Goal: Task Accomplishment & Management: Use online tool/utility

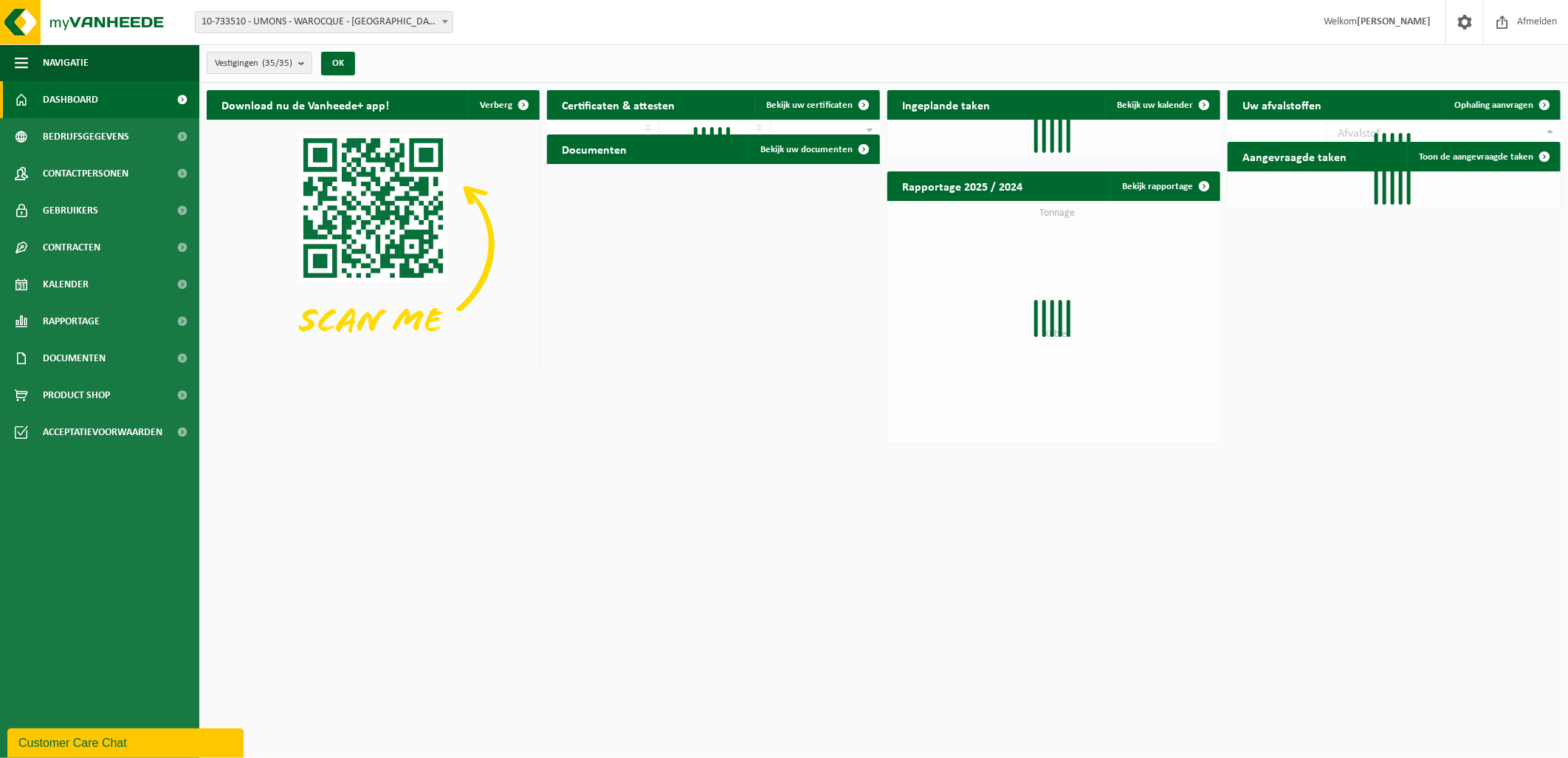
click at [370, 19] on span "10-733510 - UMONS - WAROCQUE - [GEOGRAPHIC_DATA]" at bounding box center [324, 23] width 257 height 21
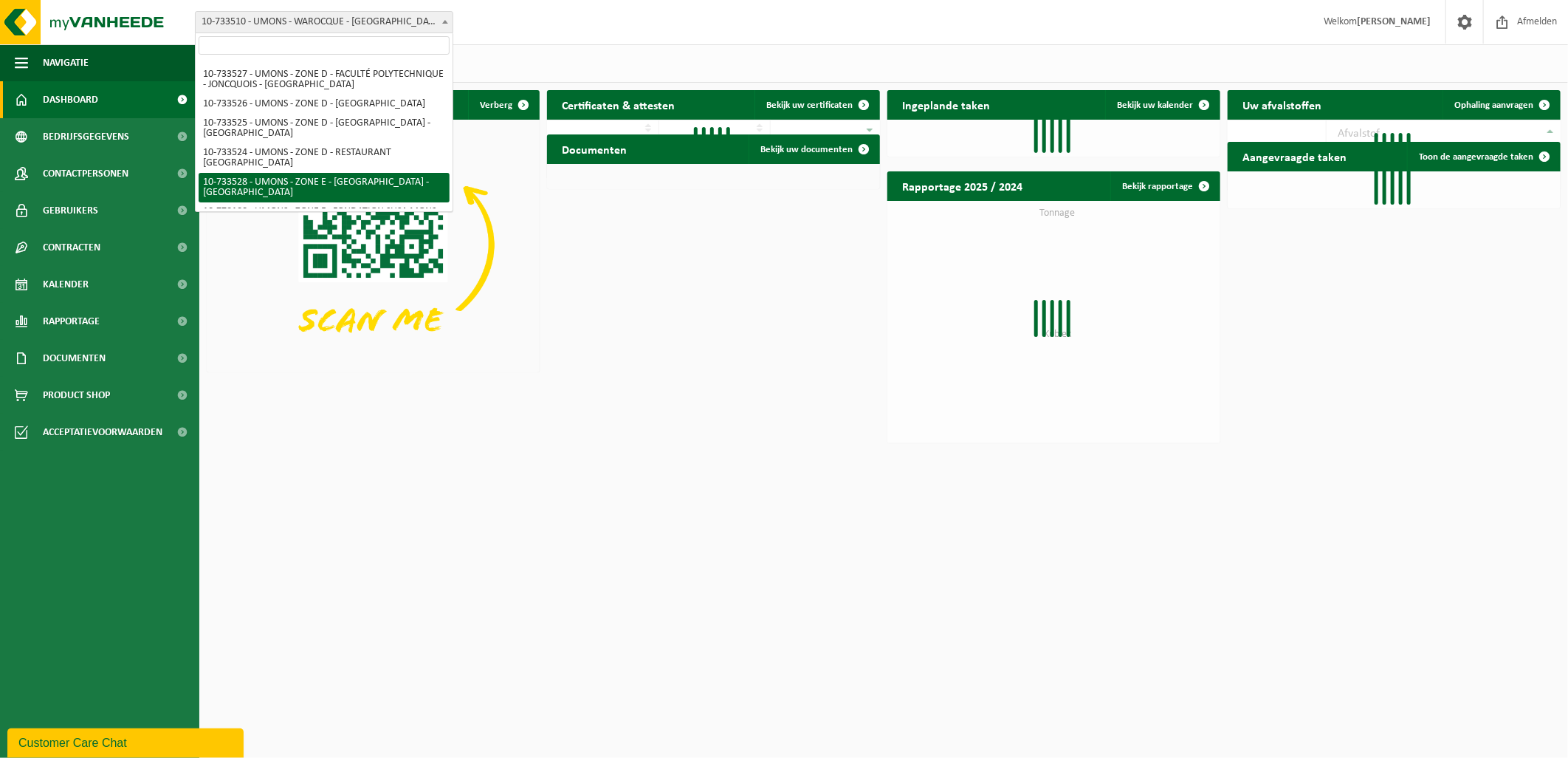
scroll to position [656, 0]
select select "25370"
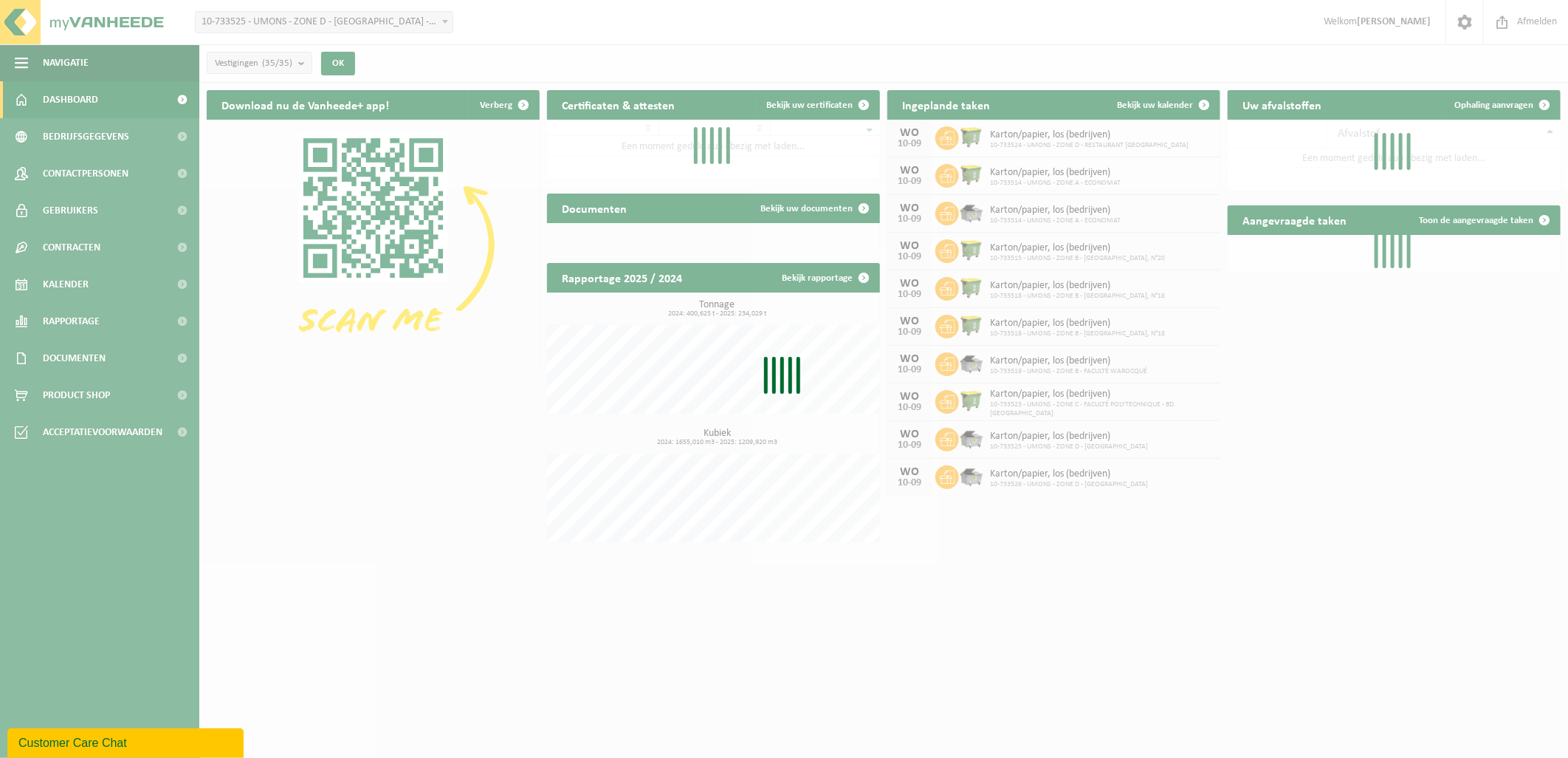
click at [84, 276] on div "Even geduld. Door de grote hoeveelheid gegevens duurt het laden even." at bounding box center [784, 379] width 1568 height 758
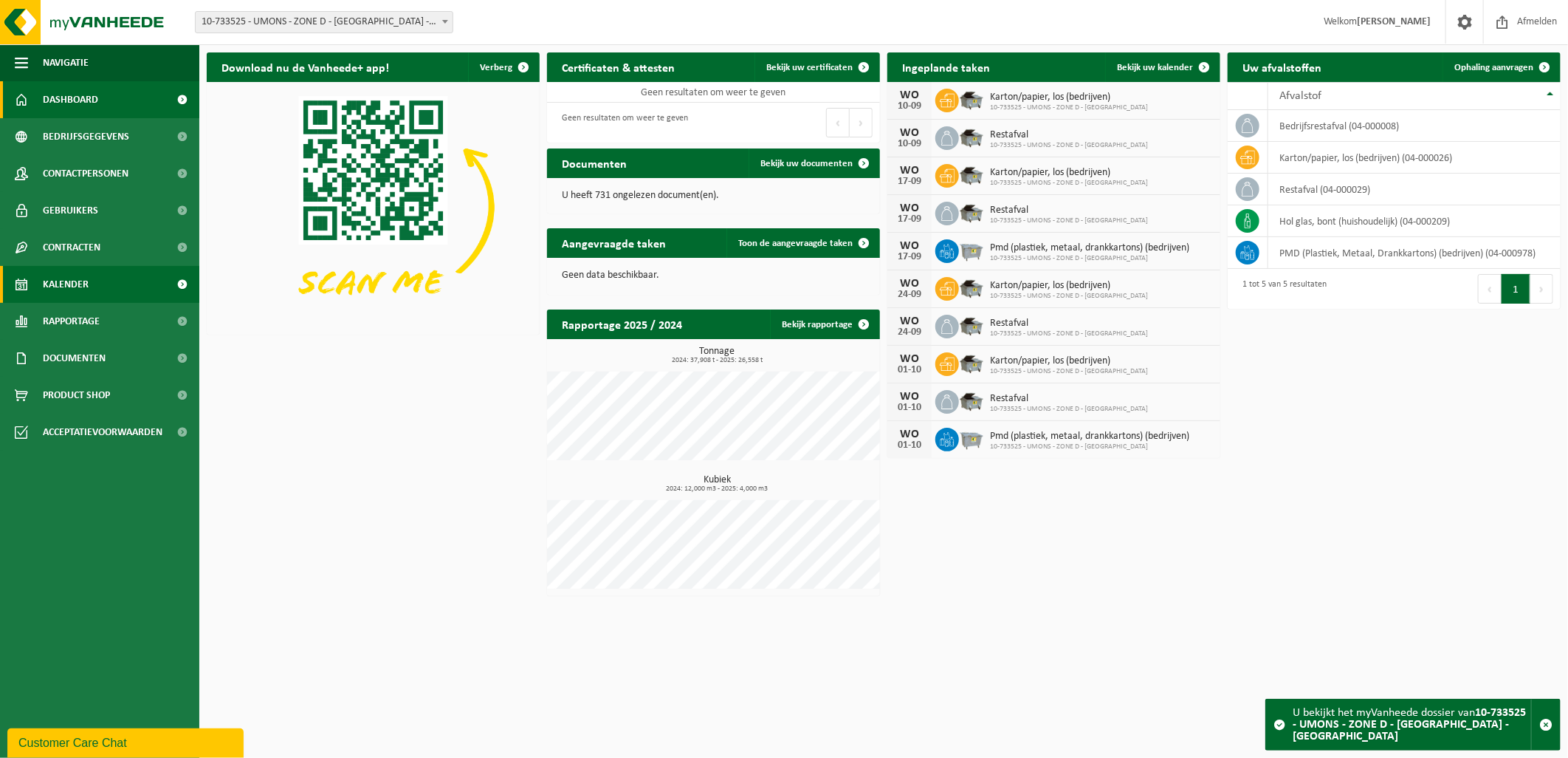
click at [77, 283] on span "Kalender" at bounding box center [65, 285] width 46 height 37
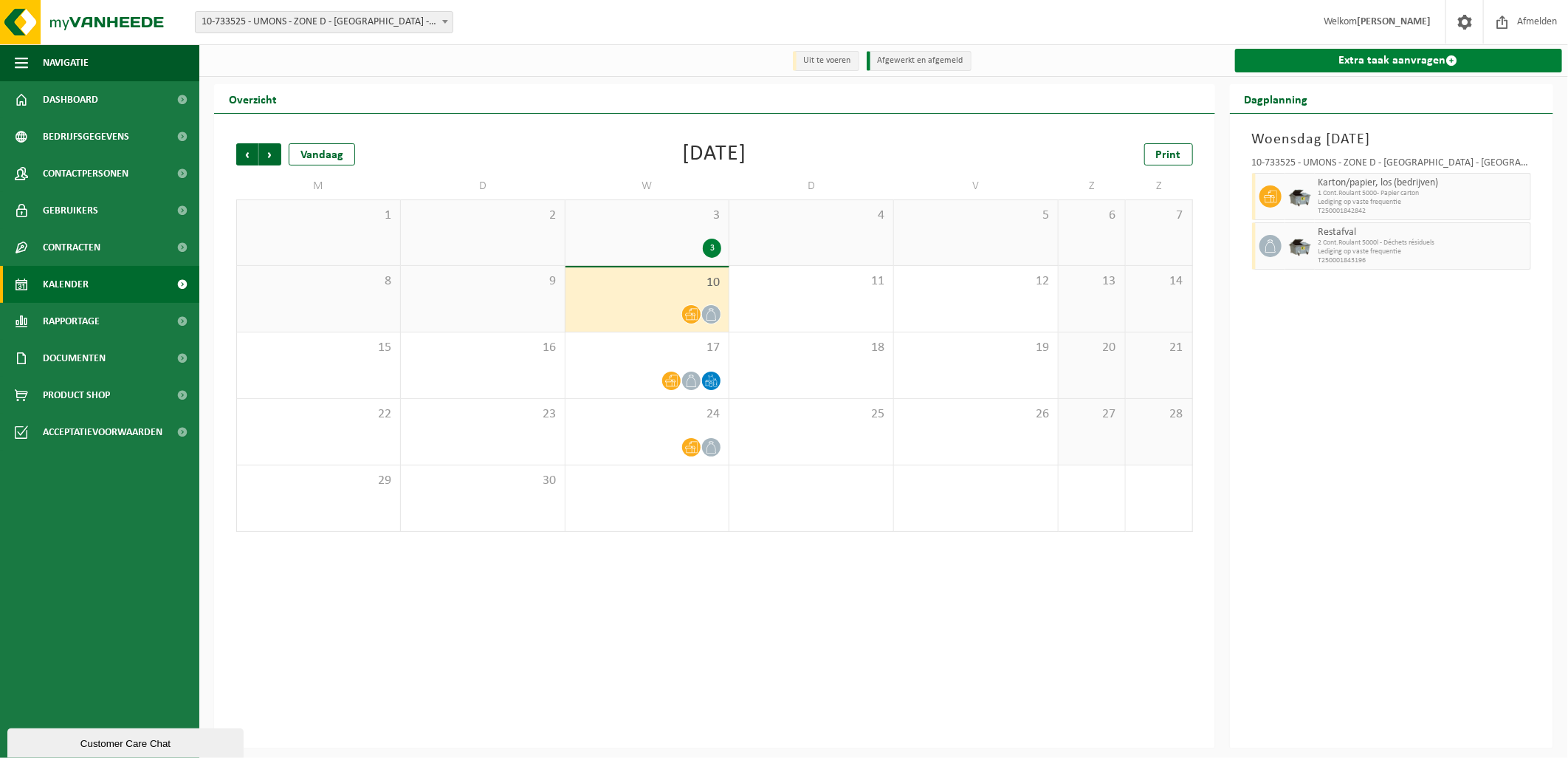
click at [1400, 57] on link "Extra taak aanvragen" at bounding box center [1399, 60] width 328 height 23
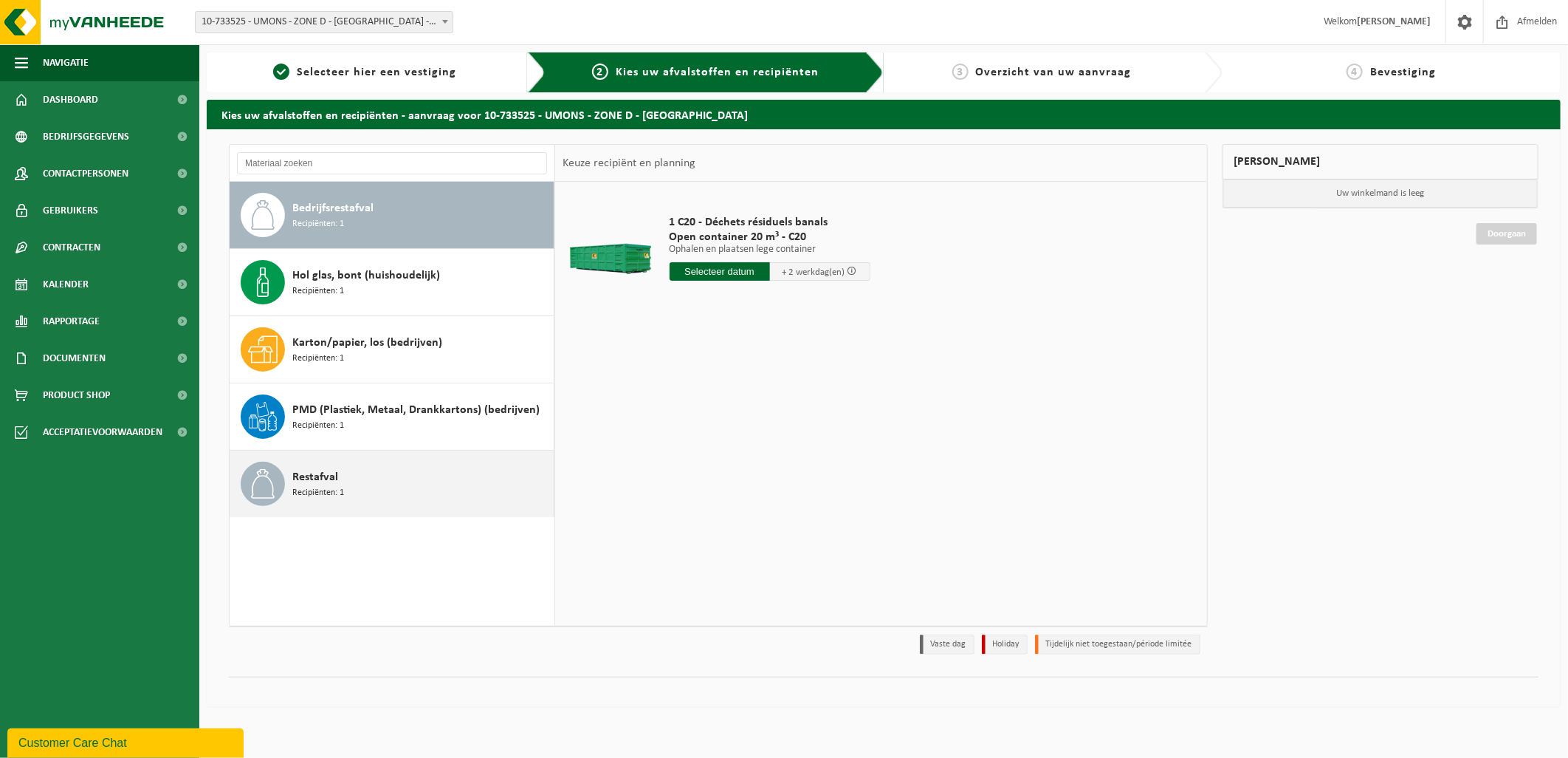
click at [339, 482] on div "Restafval Recipiënten: 1" at bounding box center [422, 483] width 258 height 44
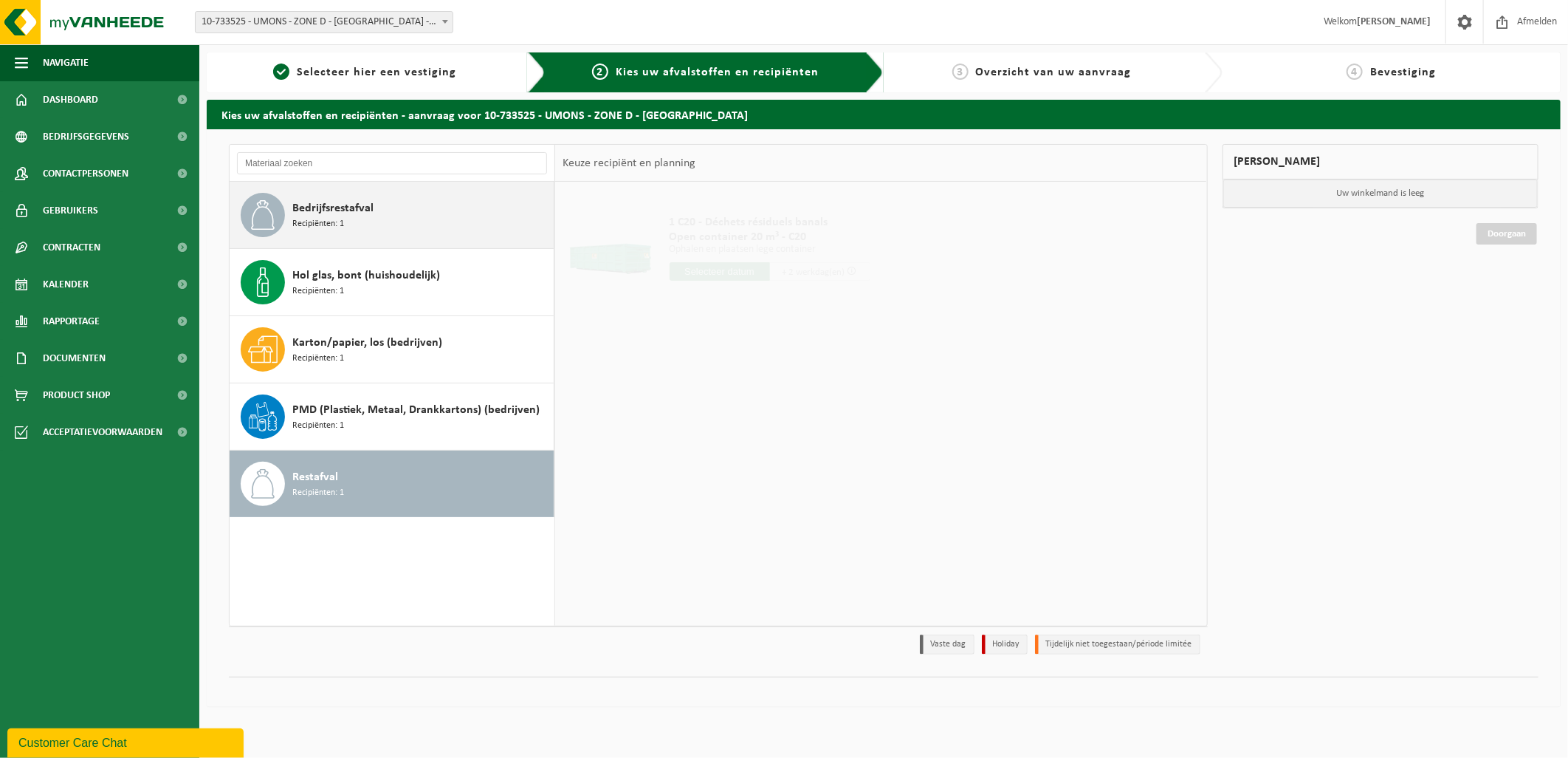
click at [377, 213] on div "Bedrijfsrestafval Recipiënten: 1" at bounding box center [422, 214] width 258 height 44
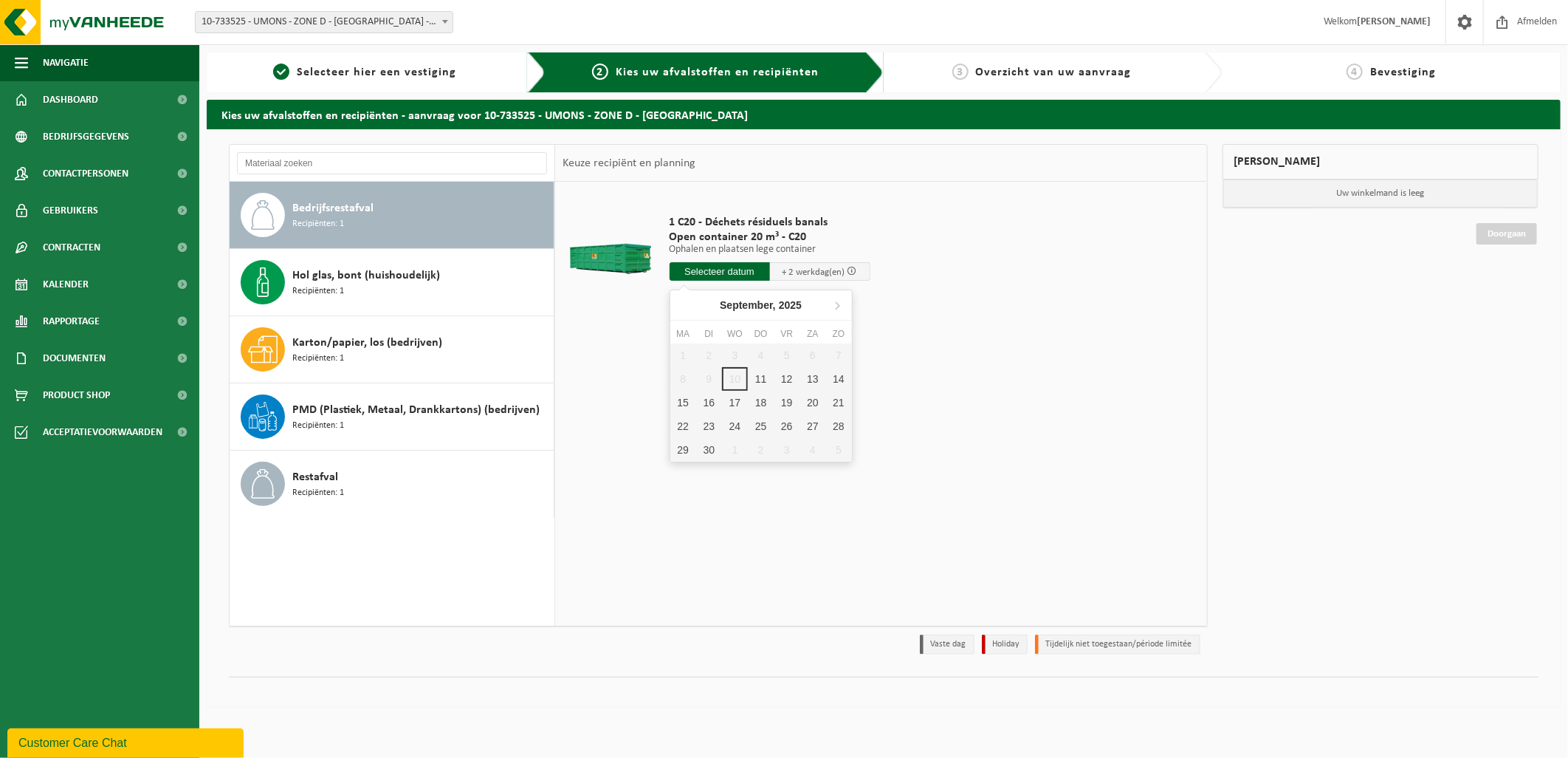
click at [716, 274] on input "text" at bounding box center [720, 271] width 101 height 19
click at [778, 378] on div "12" at bounding box center [787, 378] width 26 height 23
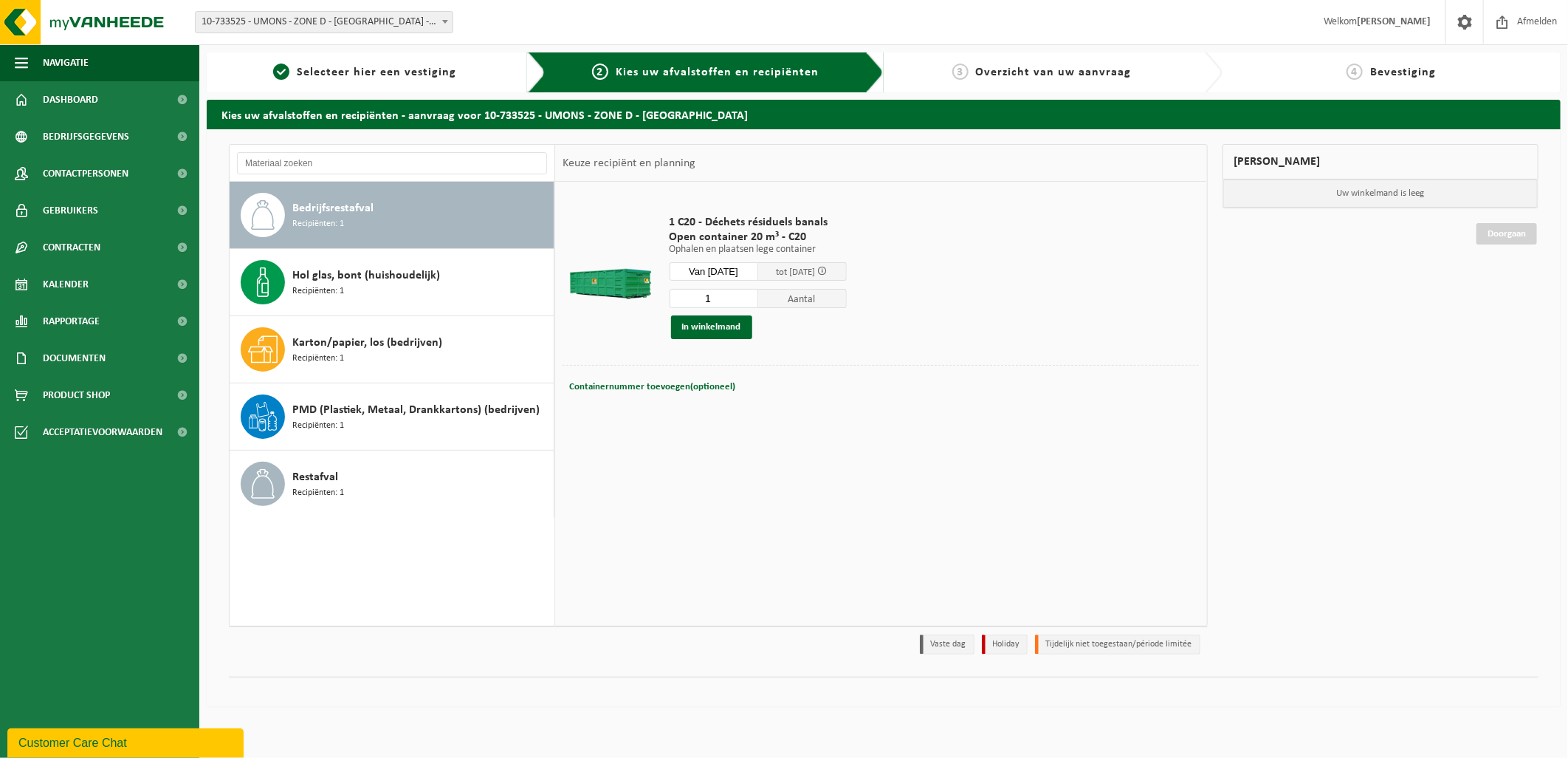
click at [737, 263] on input "Van 2025-09-12" at bounding box center [714, 271] width 89 height 19
click at [1009, 291] on td "1 C20 - Déchets résiduels banals Open container 20 m³ - C20 Ophalen en plaatsen…" at bounding box center [929, 277] width 541 height 176
click at [717, 297] on input "1" at bounding box center [714, 298] width 89 height 19
click at [733, 274] on input "Van 2025-09-12" at bounding box center [714, 271] width 89 height 19
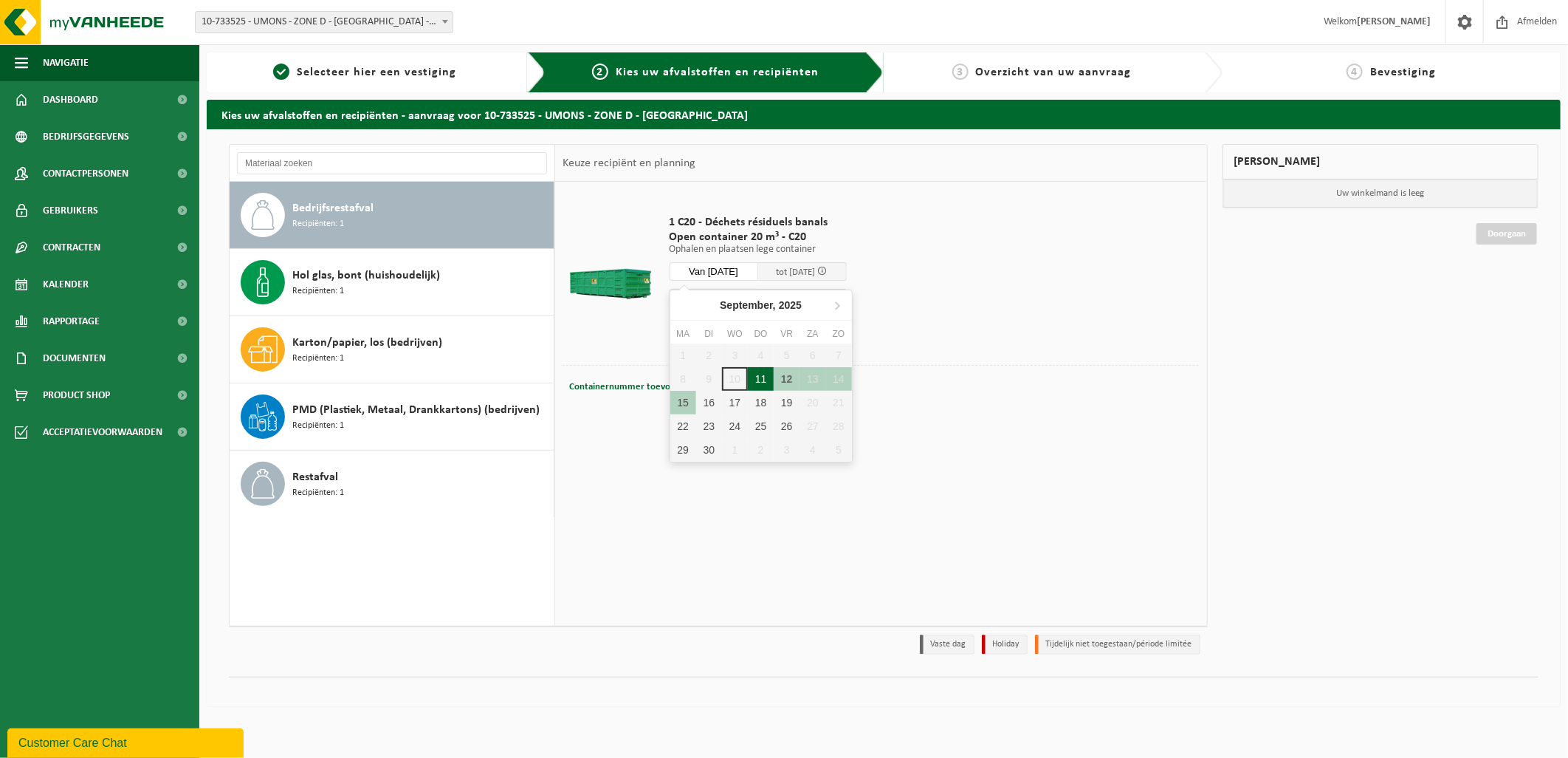
click at [761, 377] on div "11" at bounding box center [761, 378] width 26 height 23
type input "Van 2025-09-11"
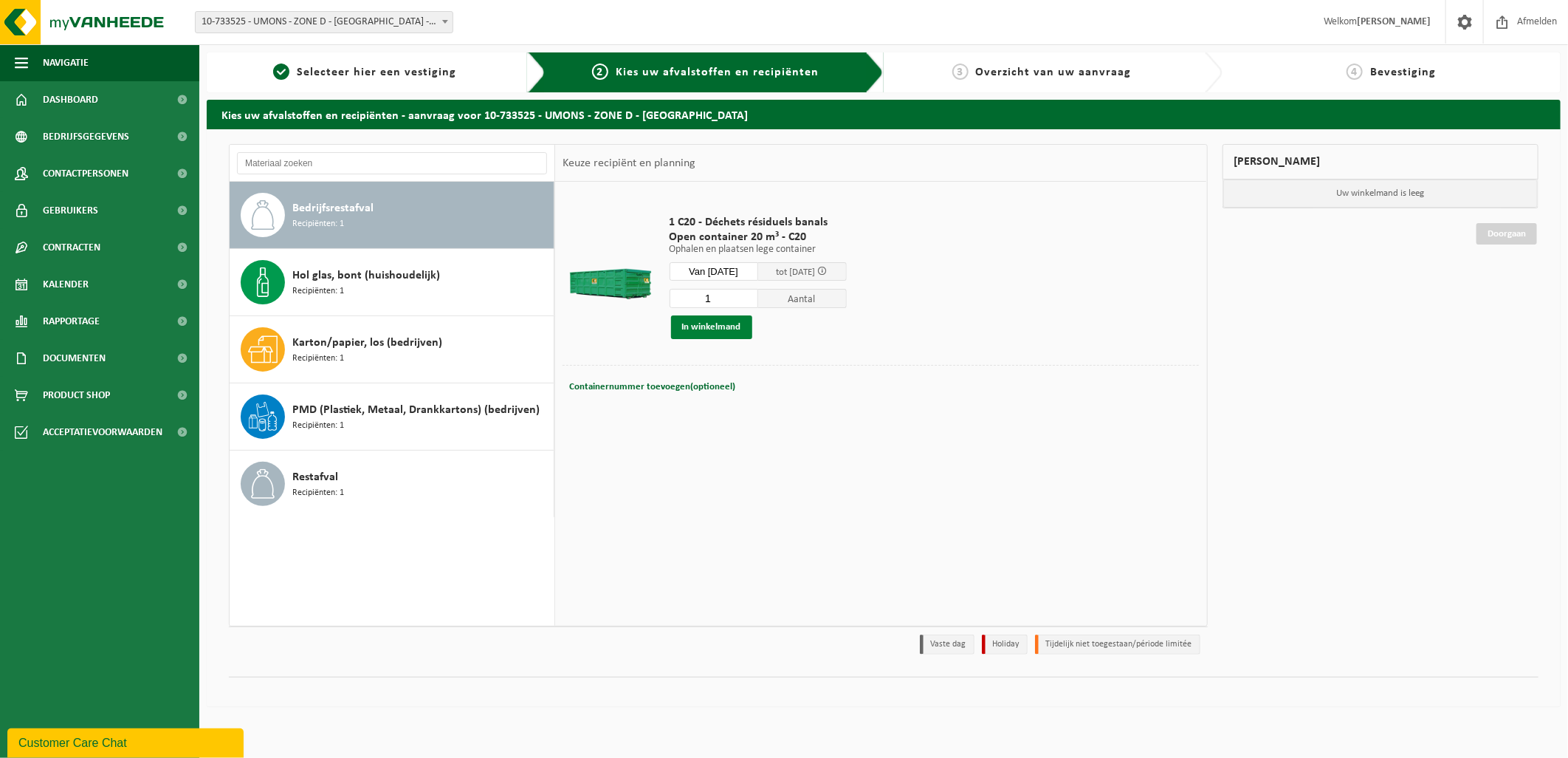
click at [695, 326] on button "In winkelmand" at bounding box center [711, 327] width 81 height 23
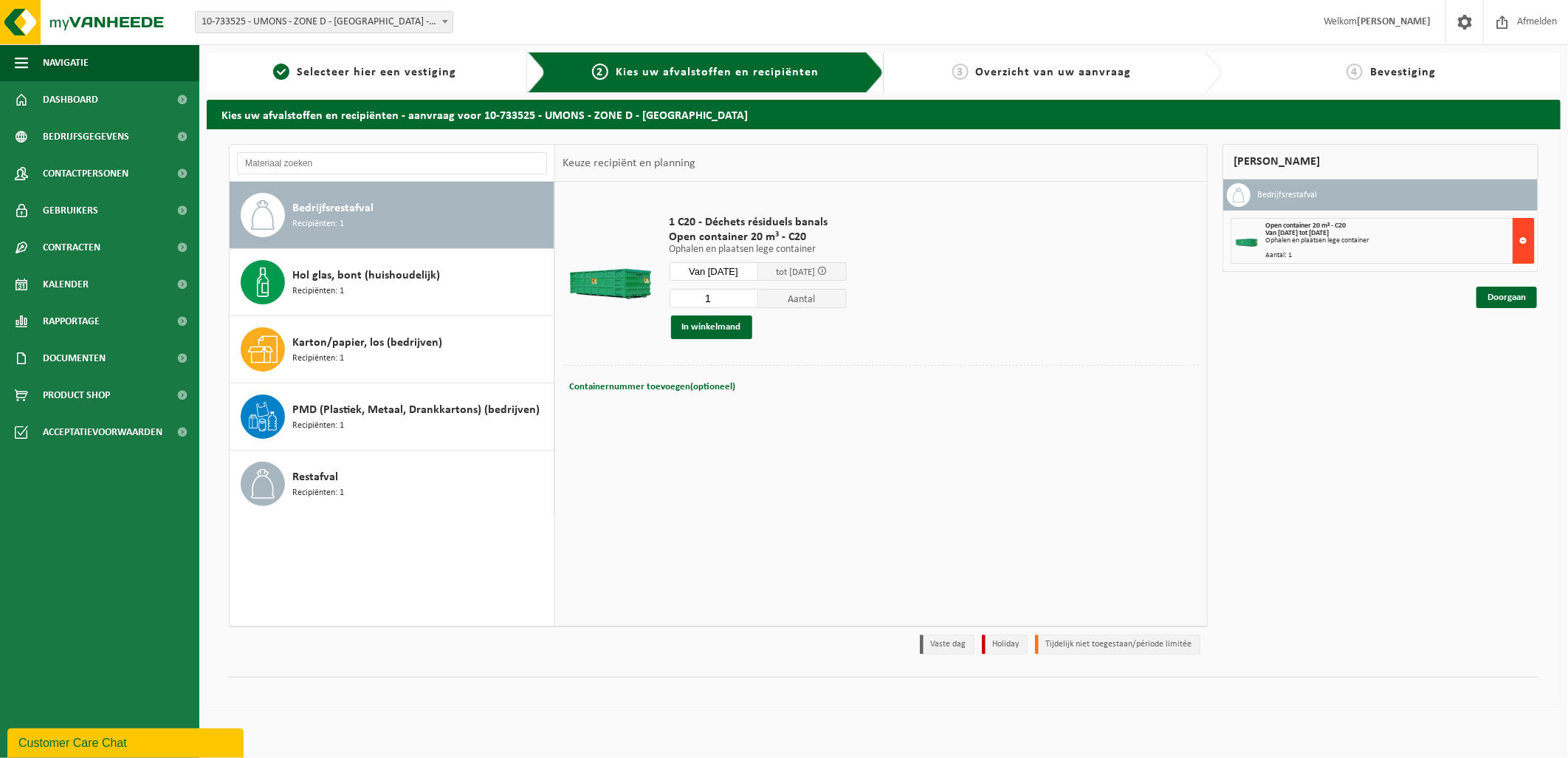
click at [1524, 244] on button at bounding box center [1523, 240] width 22 height 46
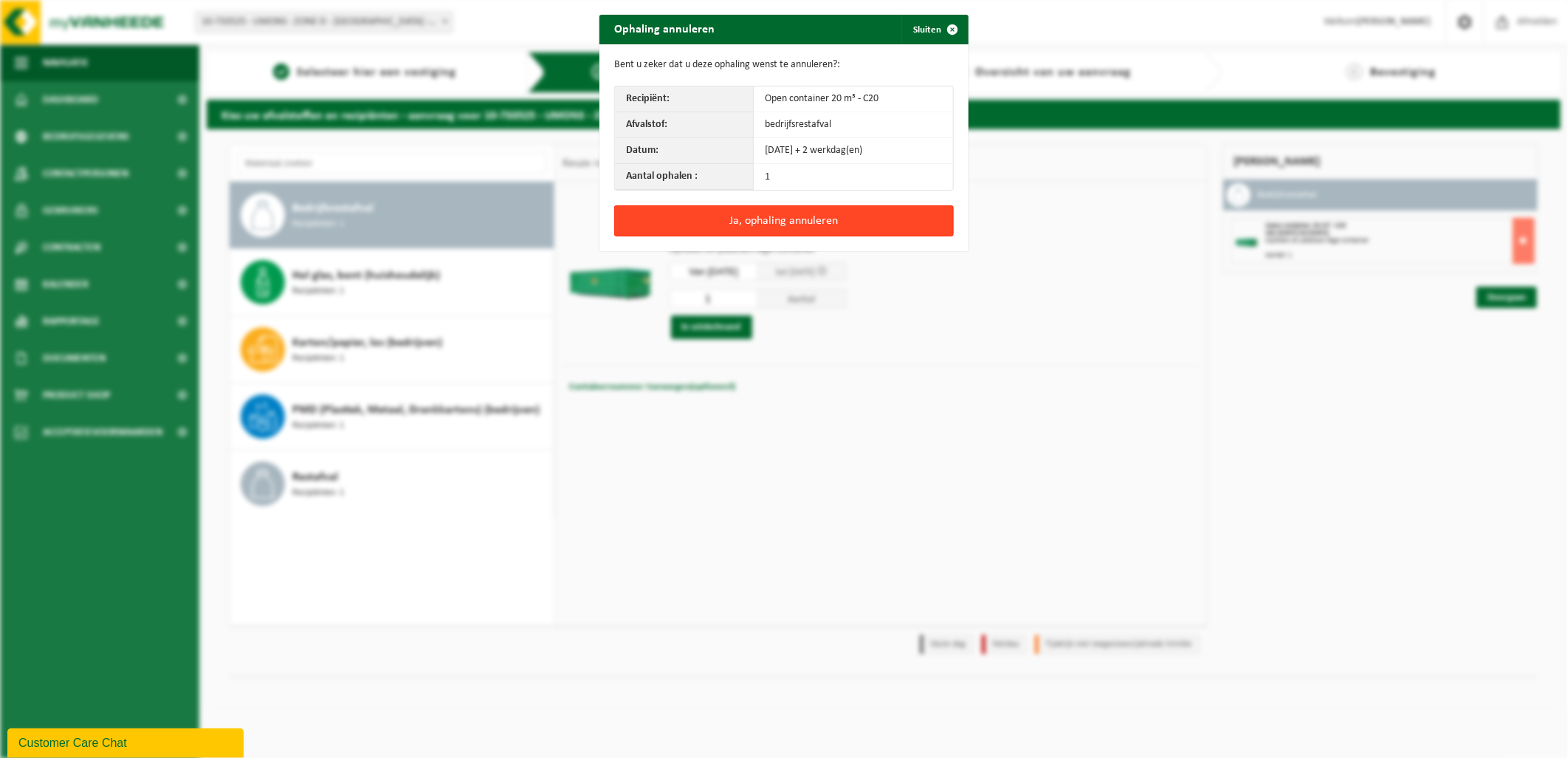
click at [742, 226] on button "Ja, ophaling annuleren" at bounding box center [784, 221] width 339 height 31
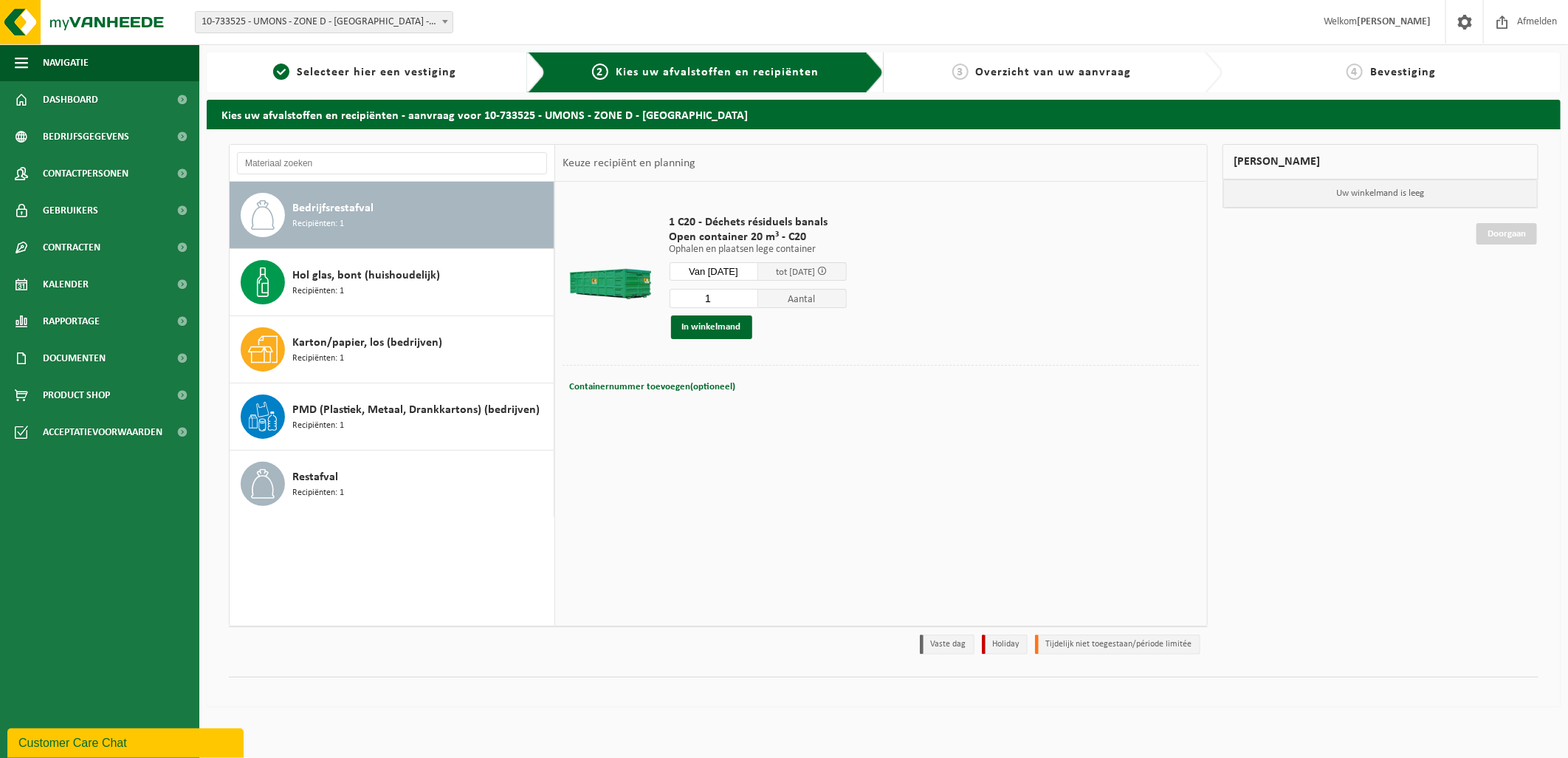
click at [744, 264] on input "Van 2025-09-11" at bounding box center [714, 271] width 89 height 19
click at [948, 226] on td "1 C20 - Déchets résiduels banals Open container 20 m³ - C20 Ophalen en plaatsen…" at bounding box center [929, 277] width 541 height 176
click at [702, 328] on button "In winkelmand" at bounding box center [711, 327] width 81 height 23
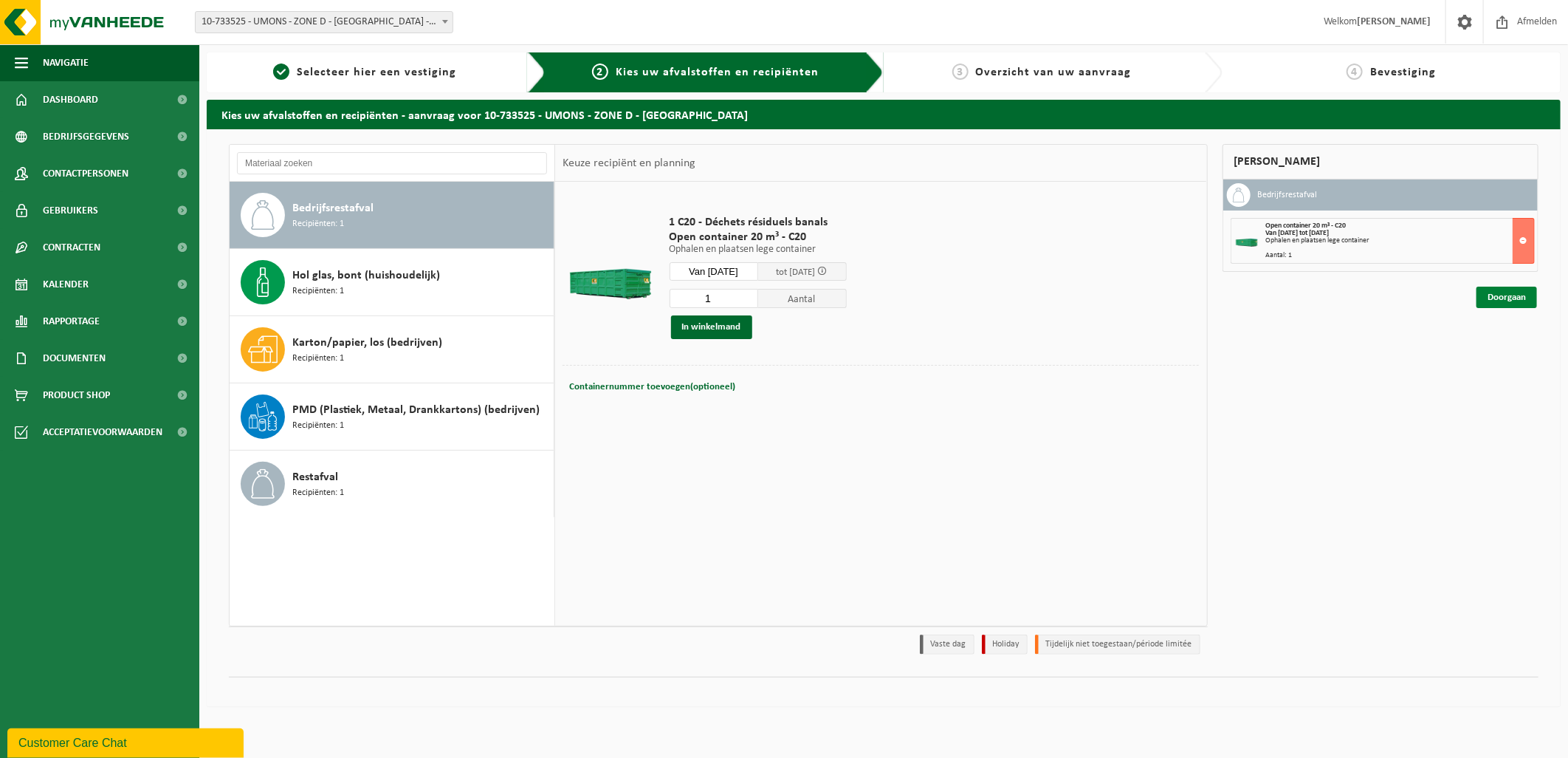
click at [1487, 298] on link "Doorgaan" at bounding box center [1506, 297] width 60 height 22
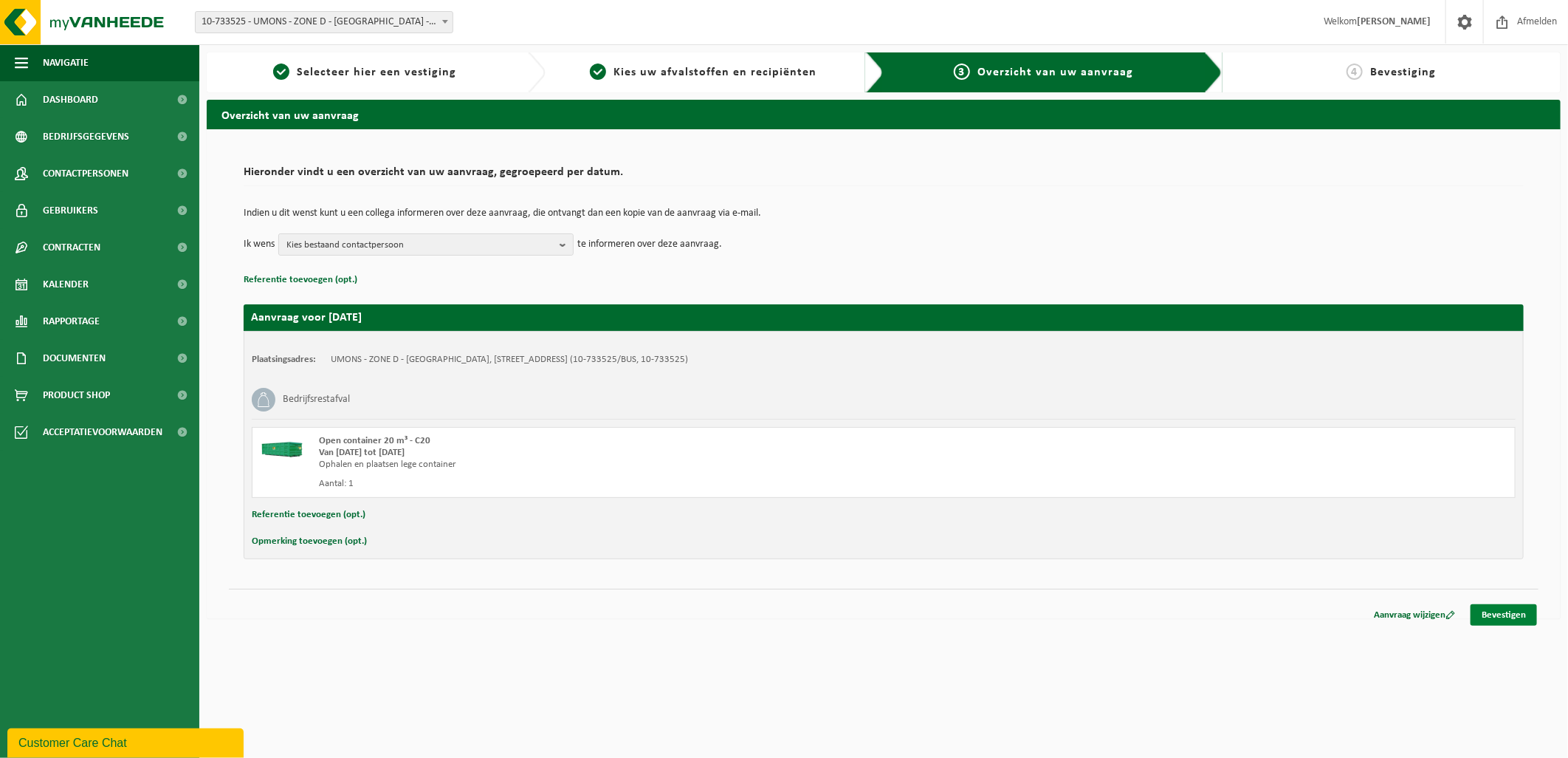
click at [1522, 622] on link "Bevestigen" at bounding box center [1504, 614] width 66 height 22
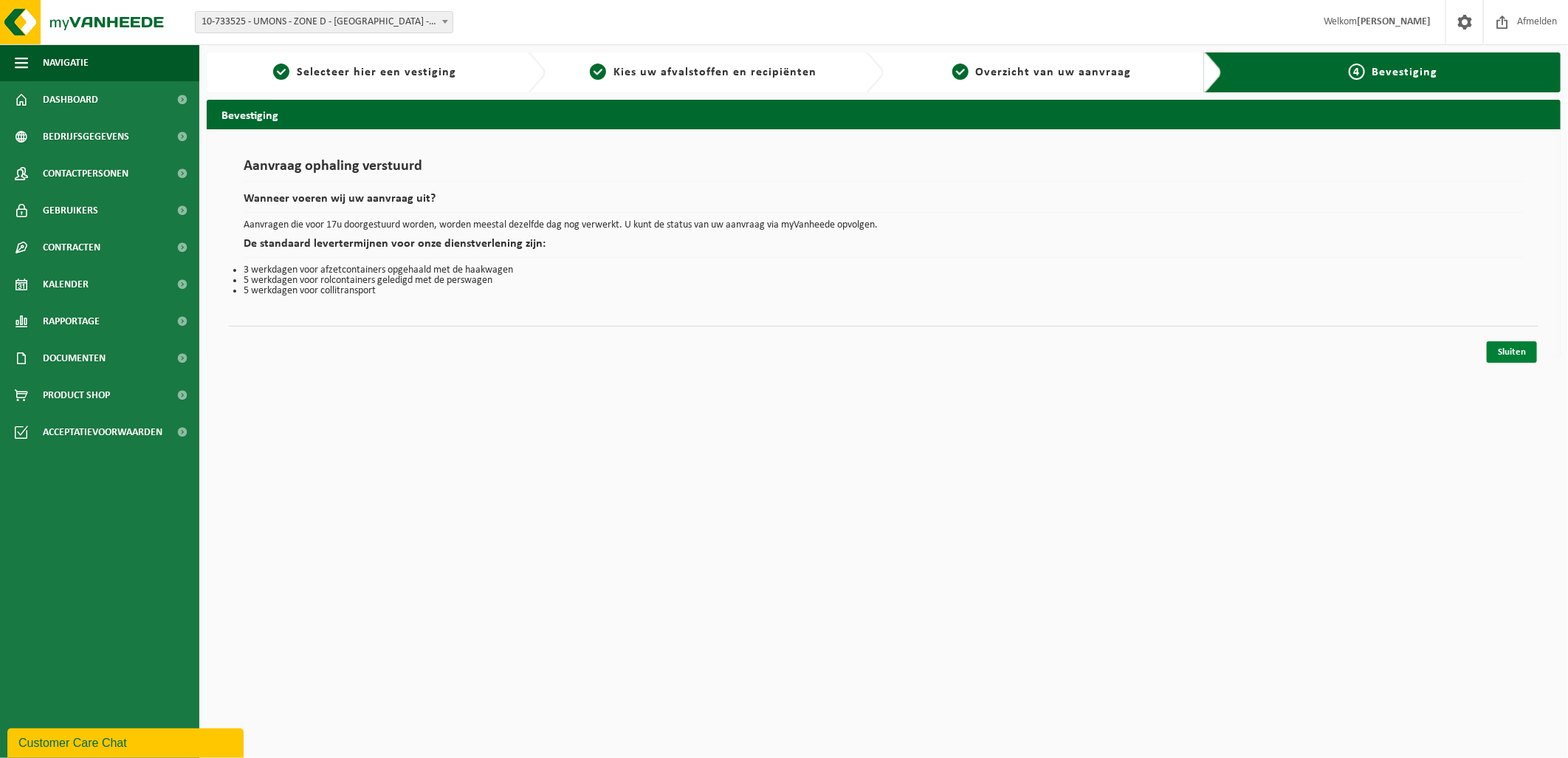
click at [1517, 356] on link "Sluiten" at bounding box center [1512, 352] width 50 height 22
